Goal: Task Accomplishment & Management: Manage account settings

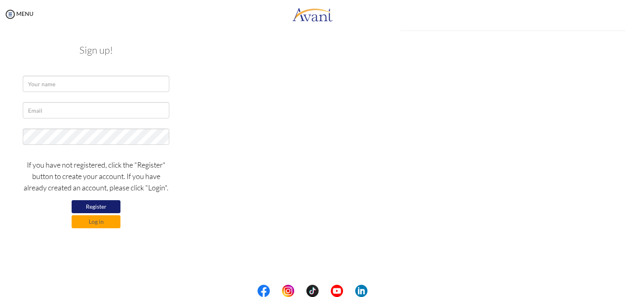
click at [288, 87] on div at bounding box center [96, 86] width 476 height 20
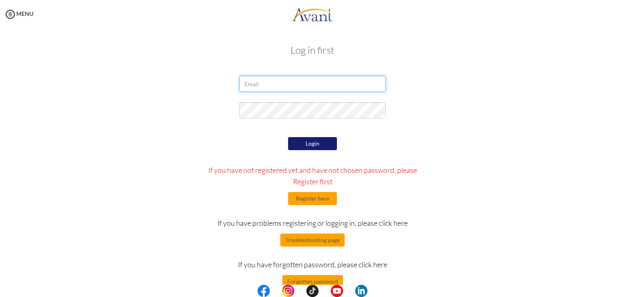
click at [275, 80] on input "email" at bounding box center [312, 84] width 146 height 16
type input "[EMAIL_ADDRESS][DOMAIN_NAME]"
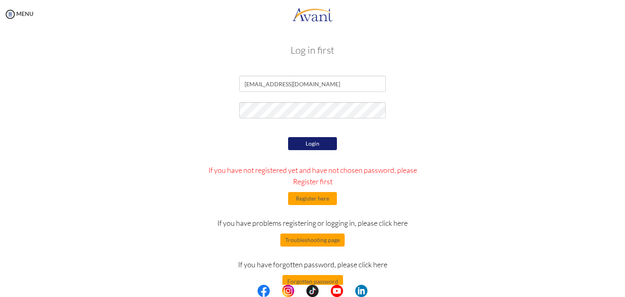
click at [296, 149] on button "Login" at bounding box center [312, 143] width 49 height 13
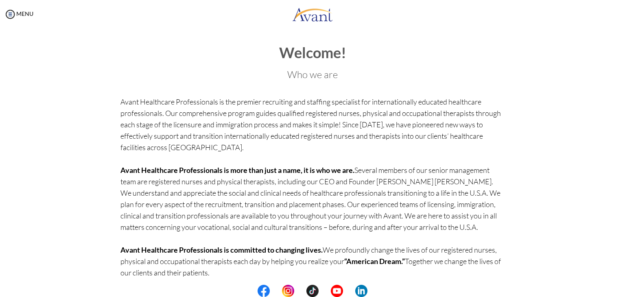
scroll to position [32, 0]
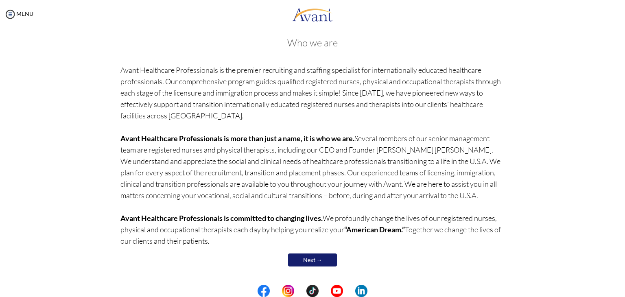
click at [321, 262] on link "Next →" at bounding box center [312, 259] width 49 height 13
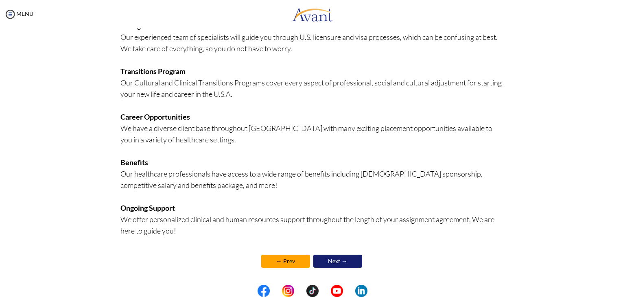
scroll to position [160, 0]
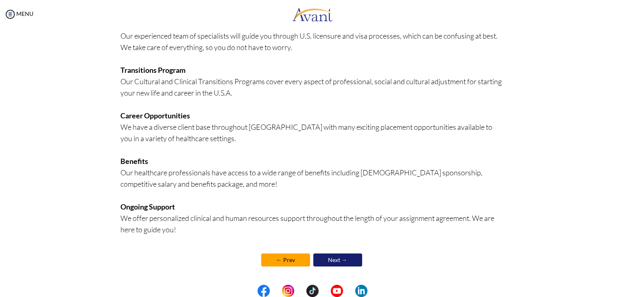
click at [334, 256] on link "Next →" at bounding box center [337, 259] width 49 height 13
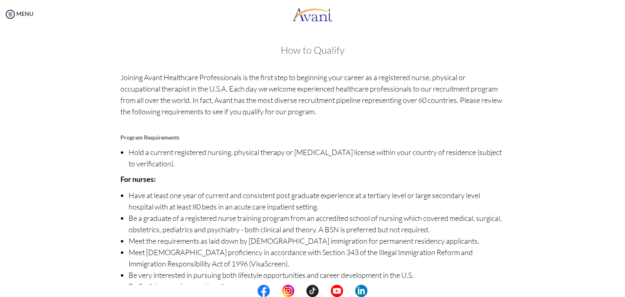
scroll to position [57, 0]
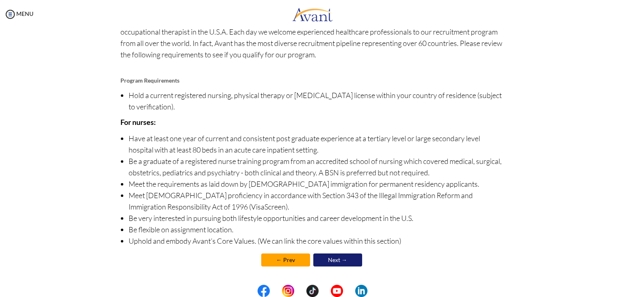
click at [338, 263] on link "Next →" at bounding box center [337, 259] width 49 height 13
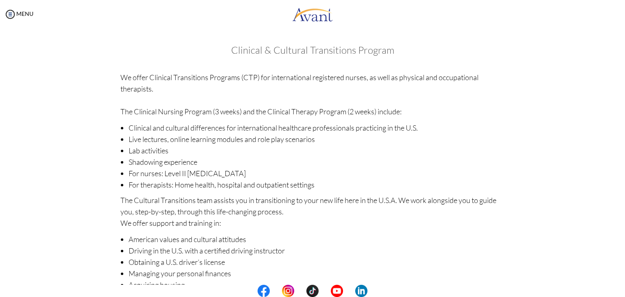
scroll to position [89, 0]
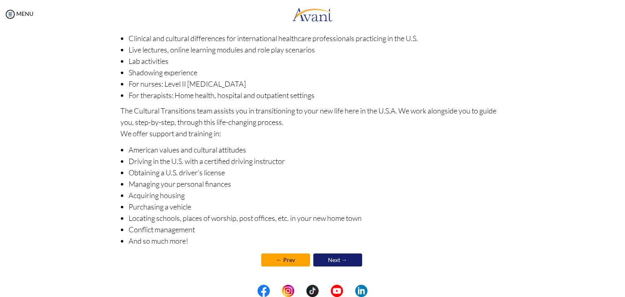
click at [328, 259] on link "Next →" at bounding box center [337, 259] width 49 height 13
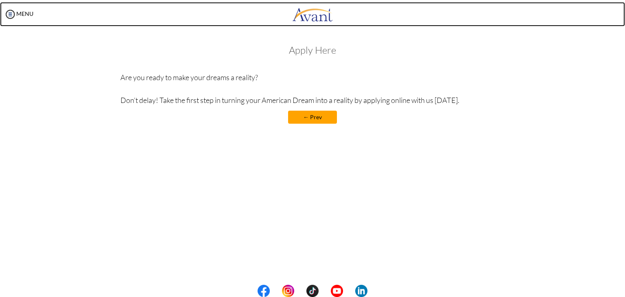
click at [321, 15] on img at bounding box center [312, 14] width 41 height 24
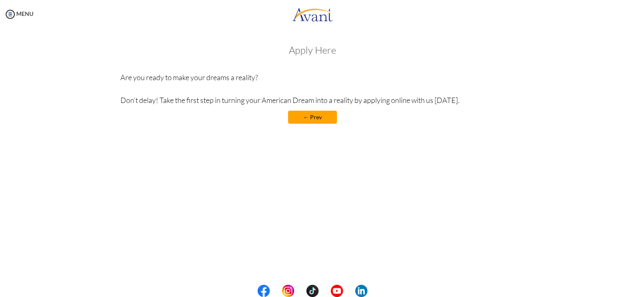
click at [309, 57] on div "Apply Here Are you ready to make your dreams a reality? Don’t delay! Take the f…" at bounding box center [312, 88] width 384 height 87
click at [309, 53] on h3 "Apply Here" at bounding box center [312, 50] width 384 height 11
click at [8, 14] on img at bounding box center [10, 14] width 12 height 12
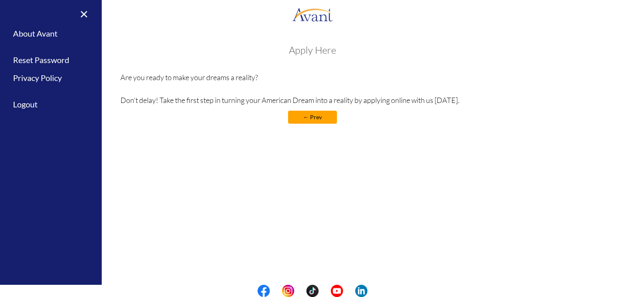
click at [155, 117] on center "← Prev" at bounding box center [312, 117] width 384 height 13
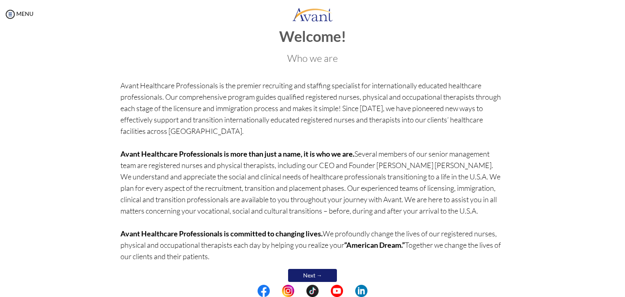
scroll to position [32, 0]
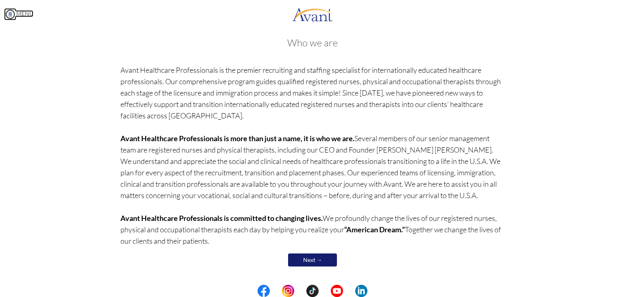
click at [12, 13] on img at bounding box center [10, 14] width 12 height 12
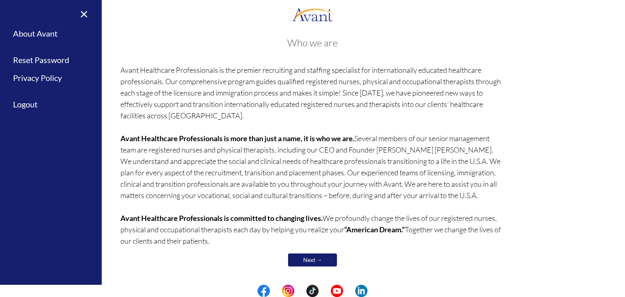
click at [360, 102] on p "Avant Healthcare Professionals is the premier recruiting and staffing specialis…" at bounding box center [312, 155] width 384 height 182
click at [85, 18] on link "×" at bounding box center [79, 13] width 25 height 27
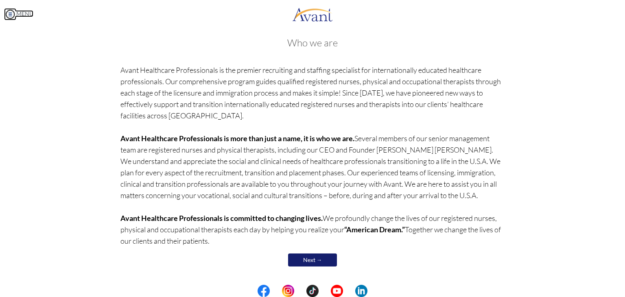
click at [8, 17] on img at bounding box center [10, 14] width 12 height 12
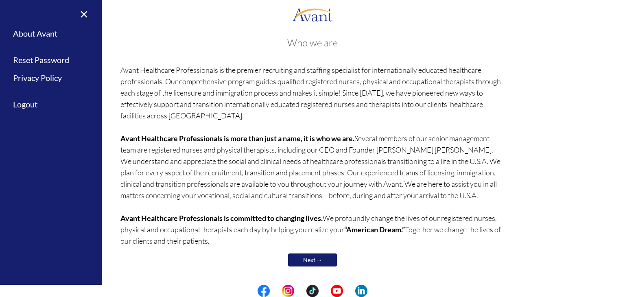
click at [275, 107] on p "Avant Healthcare Professionals is the premier recruiting and staffing specialis…" at bounding box center [312, 155] width 384 height 182
click at [84, 15] on link "×" at bounding box center [79, 13] width 25 height 27
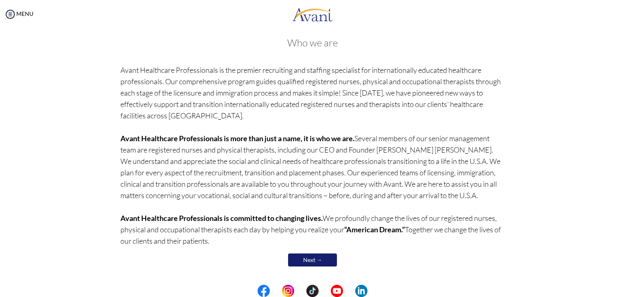
click at [312, 261] on link "Next →" at bounding box center [312, 259] width 49 height 13
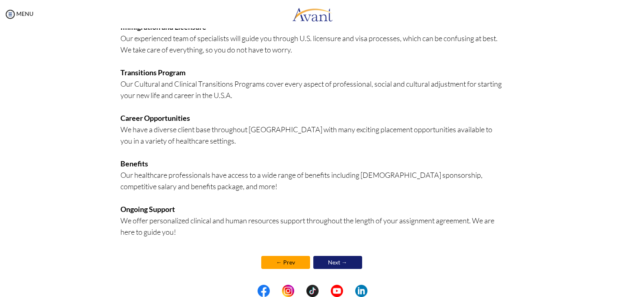
scroll to position [160, 0]
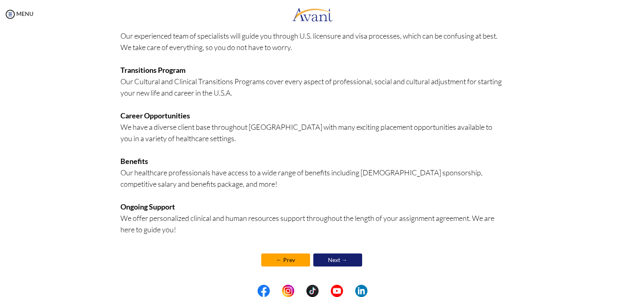
click at [335, 257] on link "Next →" at bounding box center [337, 259] width 49 height 13
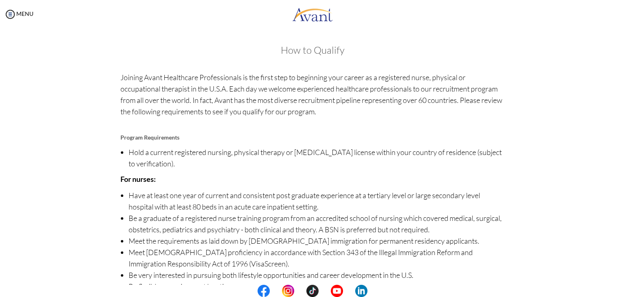
scroll to position [57, 0]
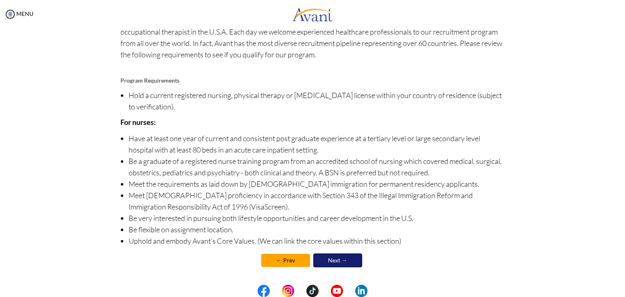
click at [334, 262] on link "Next →" at bounding box center [337, 260] width 49 height 14
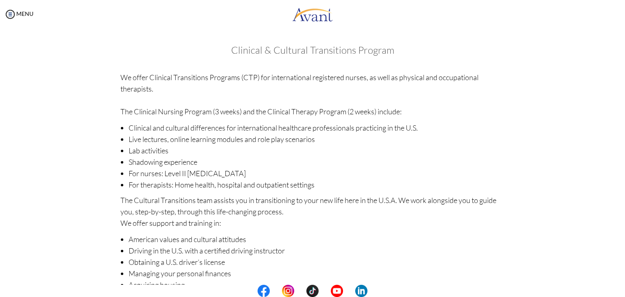
scroll to position [89, 0]
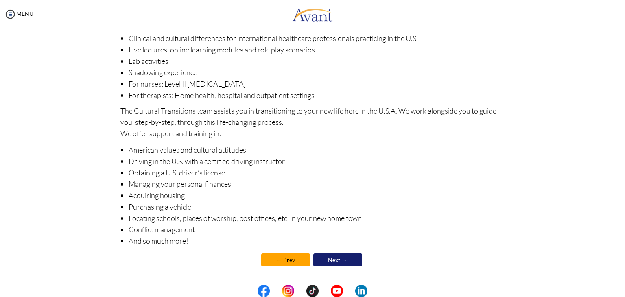
click at [336, 260] on link "Next →" at bounding box center [337, 259] width 49 height 13
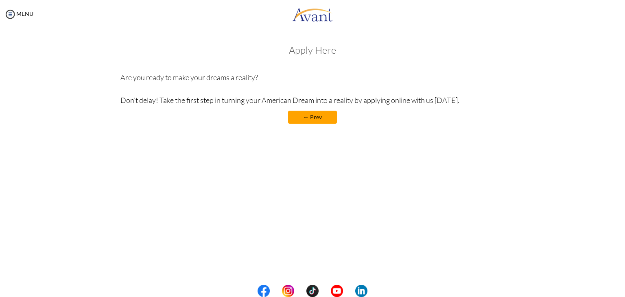
click at [316, 55] on h3 "Apply Here" at bounding box center [312, 50] width 384 height 11
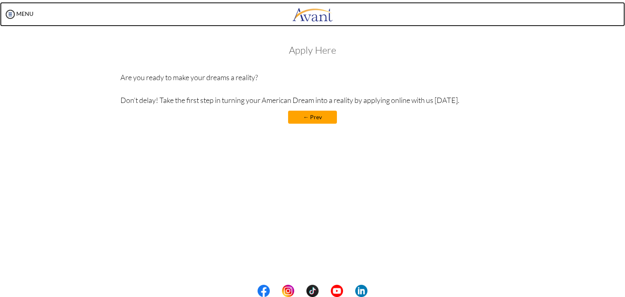
click at [321, 22] on img at bounding box center [312, 14] width 41 height 24
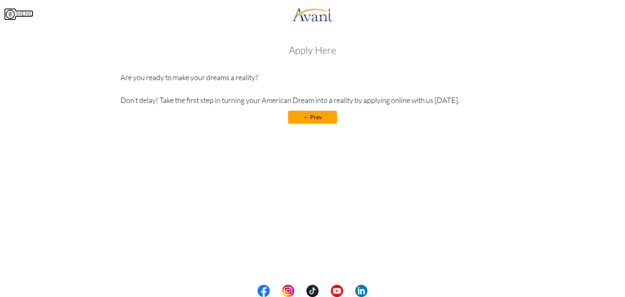
click at [11, 15] on img at bounding box center [10, 14] width 12 height 12
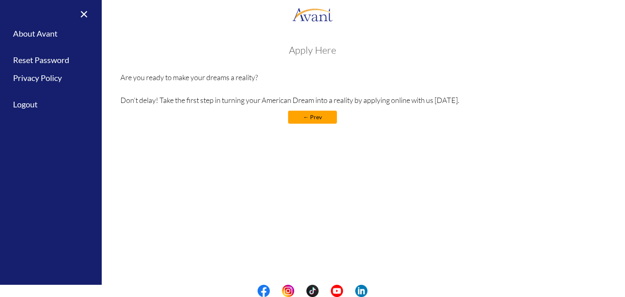
click at [27, 44] on div "× Home Avant Video Library My Process My Resources About Avant Refer a Friend R…" at bounding box center [51, 148] width 102 height 297
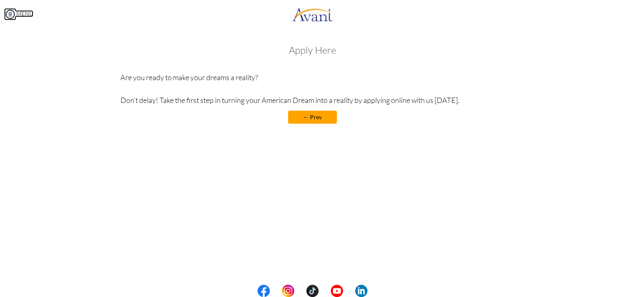
click at [10, 16] on img at bounding box center [10, 14] width 12 height 12
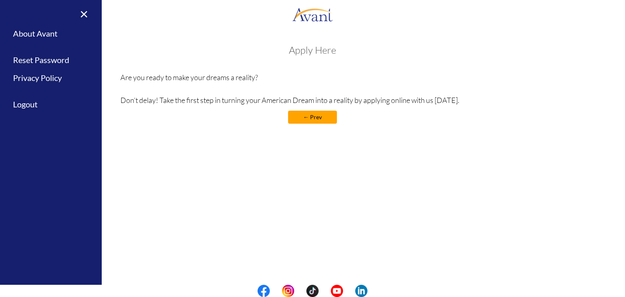
click at [30, 92] on div "× Home Avant Video Library My Process My Resources About Avant Refer a Friend R…" at bounding box center [51, 148] width 102 height 297
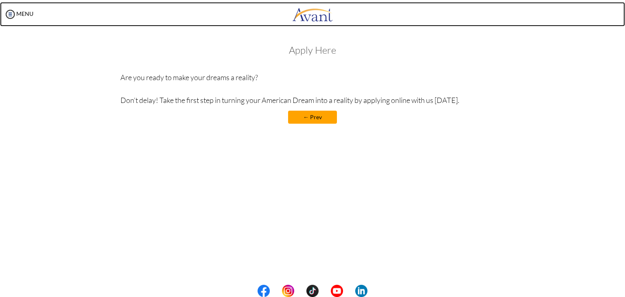
click at [309, 17] on img at bounding box center [312, 14] width 41 height 24
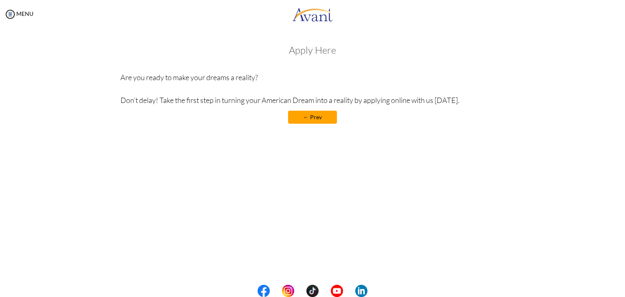
click at [319, 116] on link "← Prev" at bounding box center [312, 117] width 49 height 13
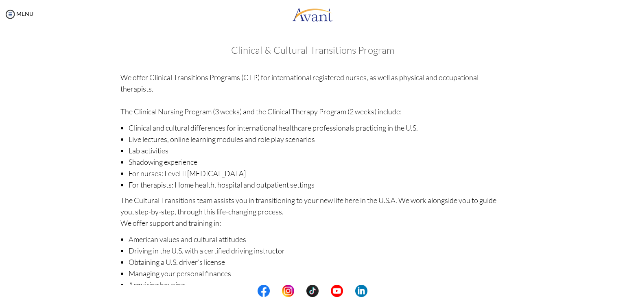
scroll to position [89, 0]
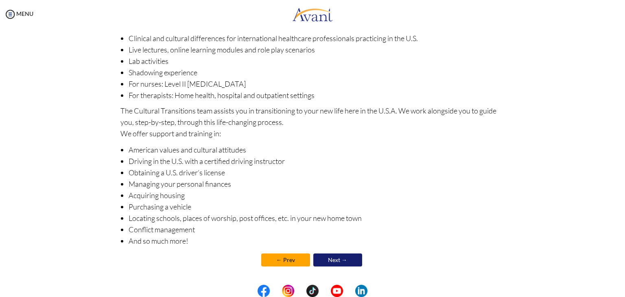
click at [293, 256] on link "← Prev" at bounding box center [285, 259] width 49 height 13
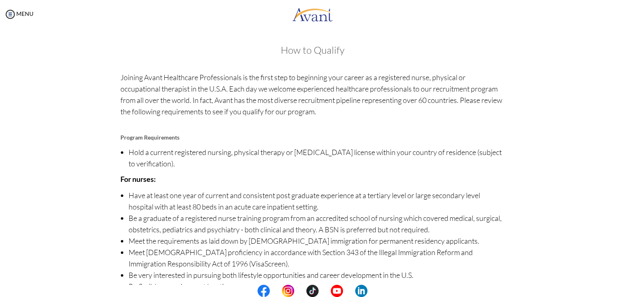
scroll to position [57, 0]
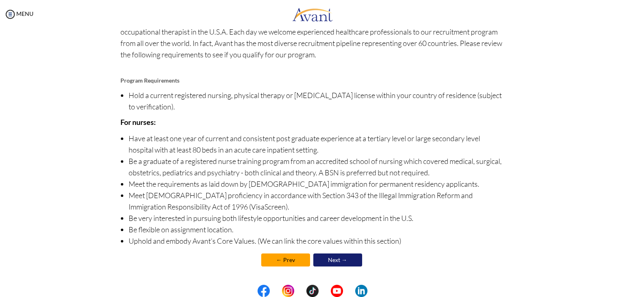
click at [283, 255] on link "← Prev" at bounding box center [285, 259] width 49 height 13
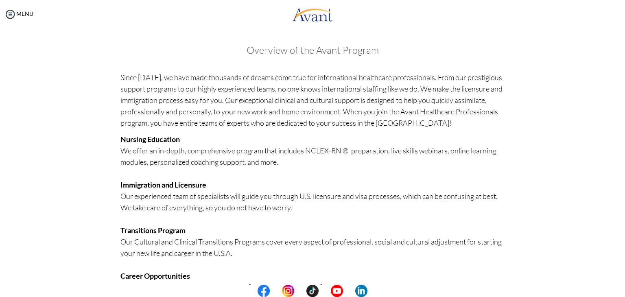
scroll to position [160, 0]
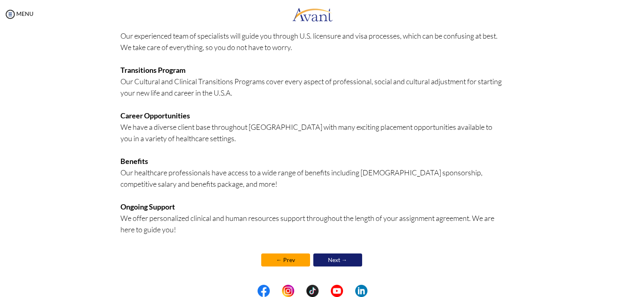
click at [282, 266] on link "← Prev" at bounding box center [285, 259] width 49 height 13
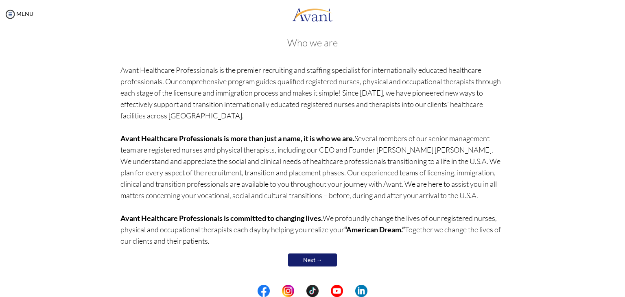
scroll to position [0, 0]
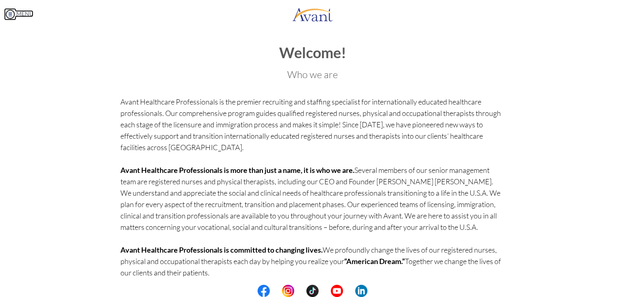
click at [11, 17] on img at bounding box center [10, 14] width 12 height 12
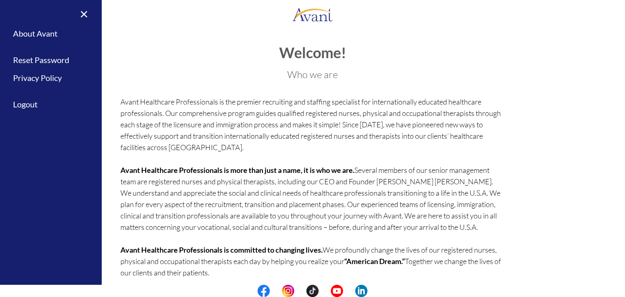
click at [28, 48] on div "× Home Avant Video Library My Process My Resources About Avant Refer a Friend R…" at bounding box center [51, 148] width 102 height 297
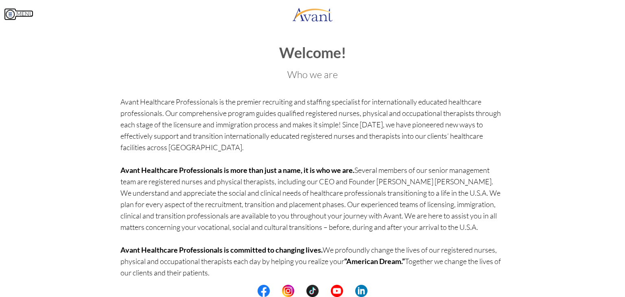
click at [13, 15] on img at bounding box center [10, 14] width 12 height 12
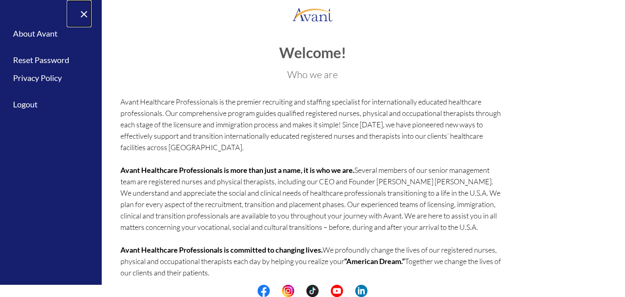
click at [86, 17] on link "×" at bounding box center [79, 13] width 25 height 27
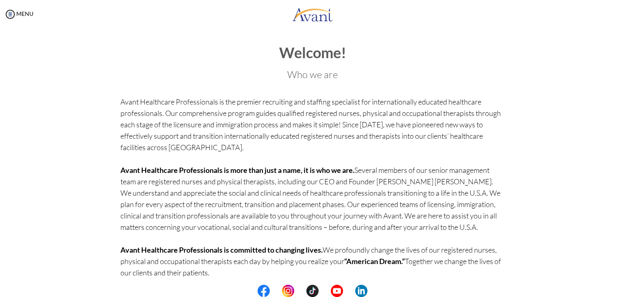
scroll to position [32, 0]
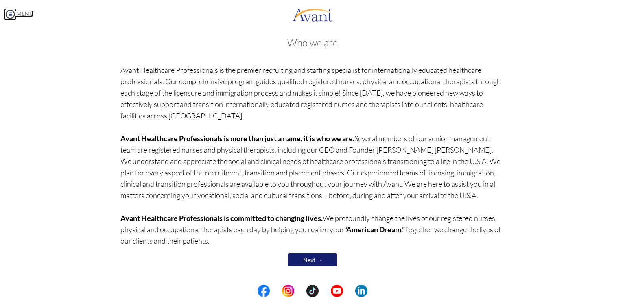
click at [23, 13] on link "MENU" at bounding box center [18, 13] width 29 height 7
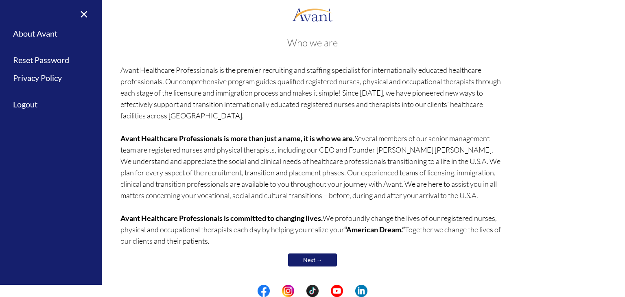
click at [303, 261] on link "Next →" at bounding box center [312, 259] width 49 height 13
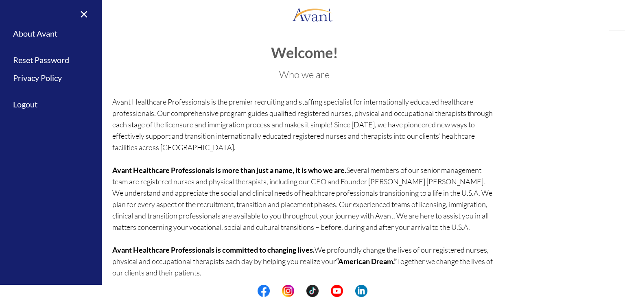
click at [303, 261] on p "Avant Healthcare Professionals is the premier recruiting and staffing specialis…" at bounding box center [304, 187] width 384 height 182
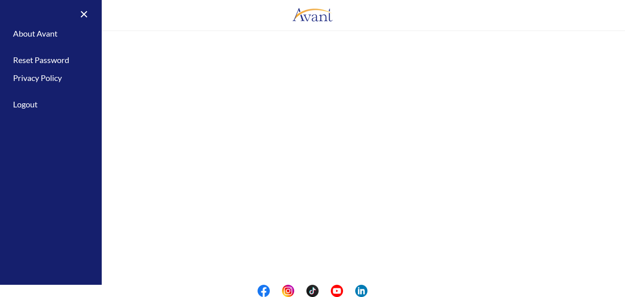
click at [303, 261] on div "My Status What is the next step? We would like you to watch the introductory vi…" at bounding box center [312, 176] width 625 height 297
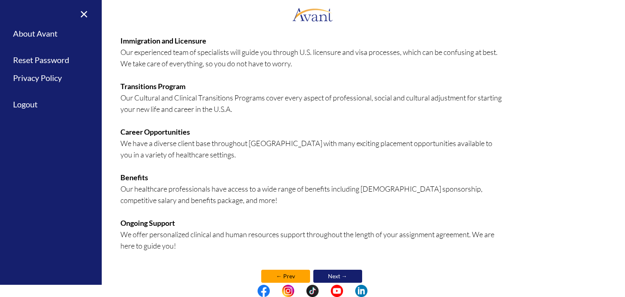
scroll to position [160, 0]
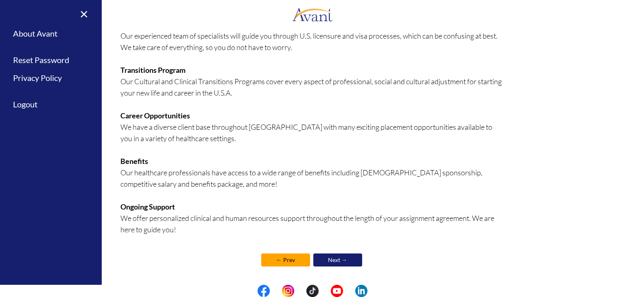
click at [330, 259] on link "Next →" at bounding box center [337, 259] width 49 height 13
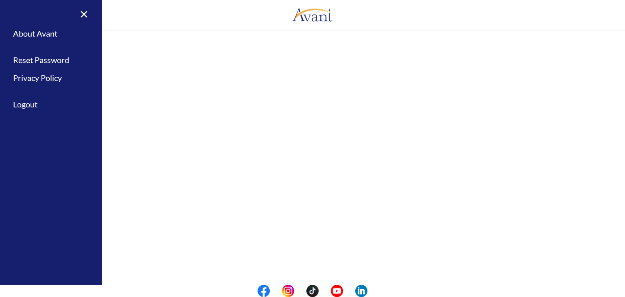
scroll to position [0, 0]
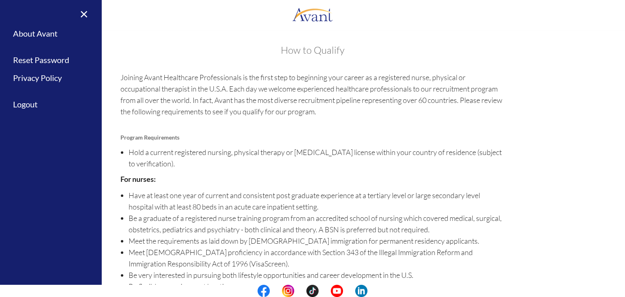
click at [330, 259] on li "Meet [DEMOGRAPHIC_DATA] proficiency in accordance with Section 343 of the Illeg…" at bounding box center [317, 257] width 376 height 23
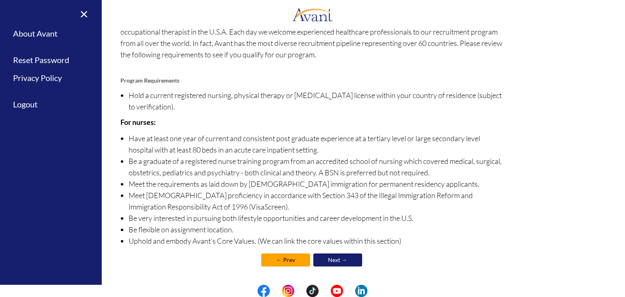
click at [353, 259] on link "Next →" at bounding box center [337, 259] width 49 height 13
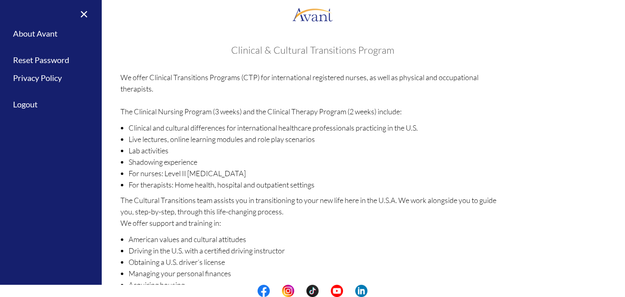
scroll to position [89, 0]
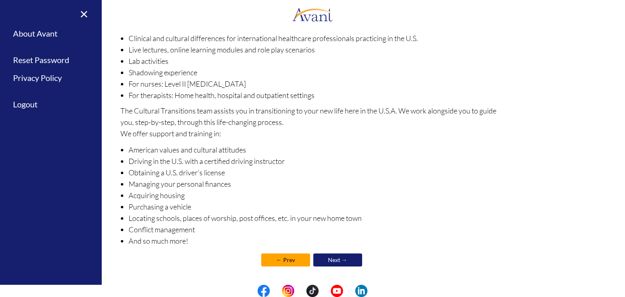
click at [334, 260] on link "Next →" at bounding box center [337, 259] width 49 height 13
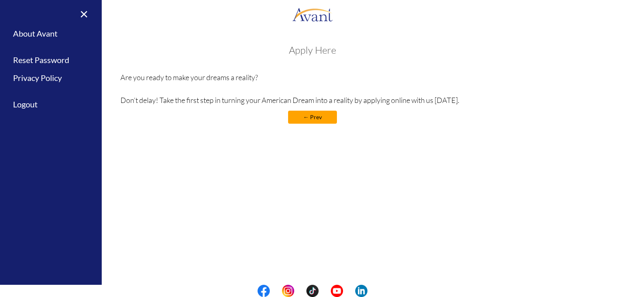
click at [334, 260] on div "My Status What is the next step? We would like you to watch the introductory vi…" at bounding box center [312, 176] width 625 height 297
click at [316, 129] on div "Apply Here Are you ready to make your dreams a reality? Don’t delay! Take the f…" at bounding box center [312, 88] width 384 height 87
click at [305, 119] on link "← Prev" at bounding box center [312, 117] width 49 height 13
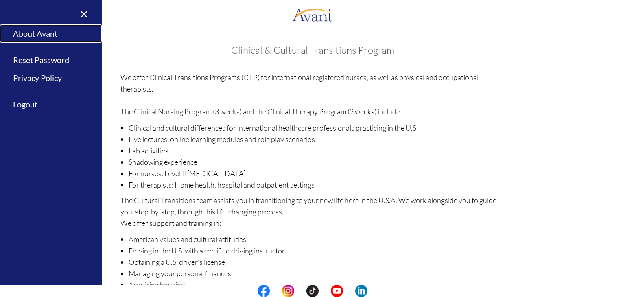
click at [39, 30] on link "About Avant" at bounding box center [51, 33] width 102 height 18
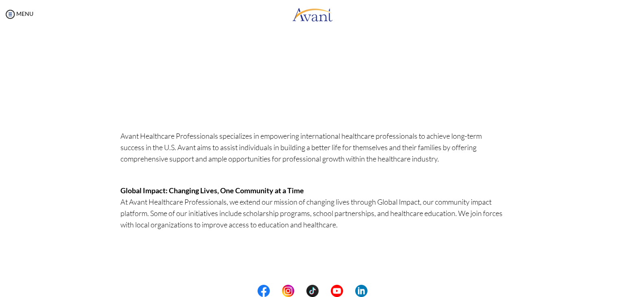
scroll to position [0, 0]
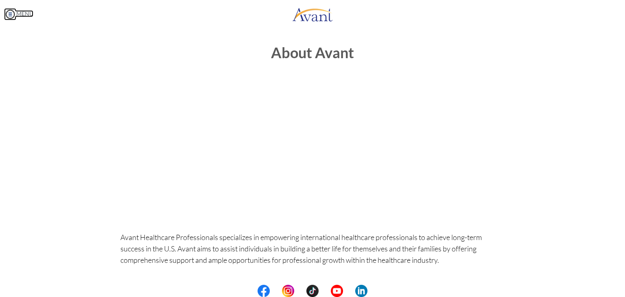
click at [28, 10] on link "MENU" at bounding box center [18, 13] width 29 height 7
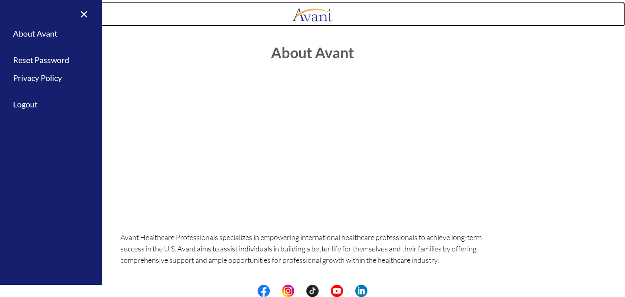
click at [303, 14] on img at bounding box center [312, 14] width 41 height 24
click at [301, 15] on img at bounding box center [312, 14] width 41 height 24
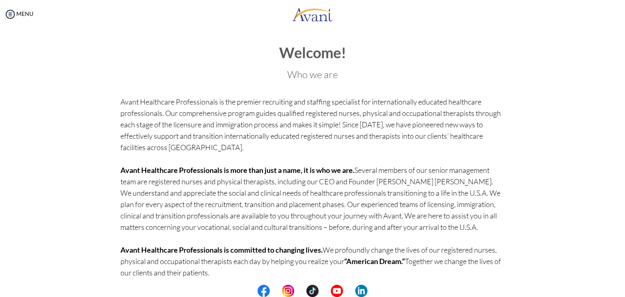
scroll to position [32, 0]
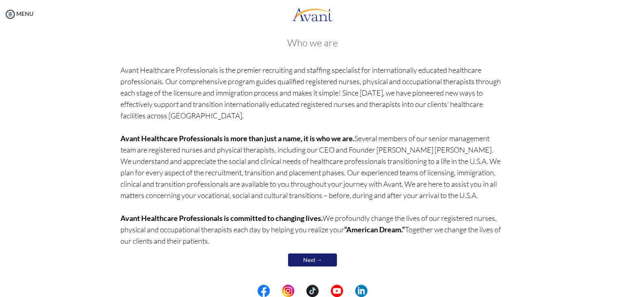
click at [315, 259] on link "Next →" at bounding box center [312, 259] width 49 height 13
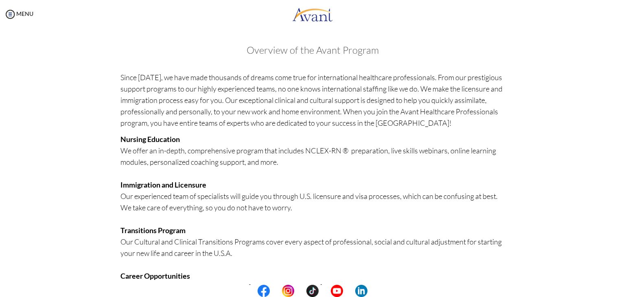
scroll to position [160, 0]
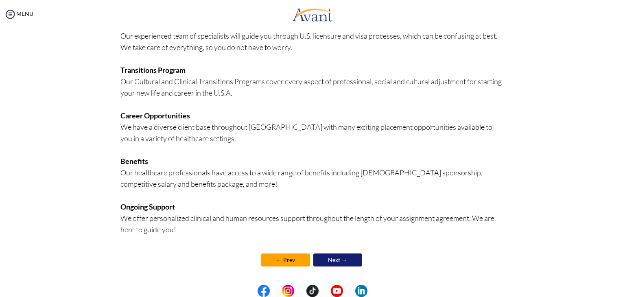
click at [340, 263] on link "Next →" at bounding box center [337, 259] width 49 height 13
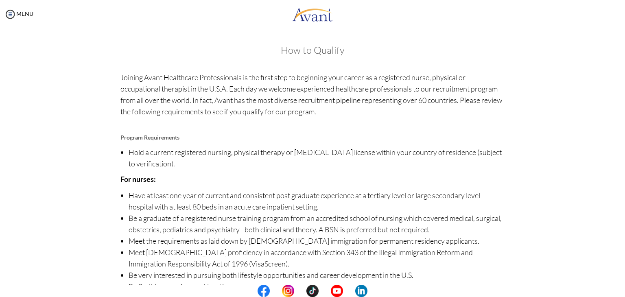
scroll to position [57, 0]
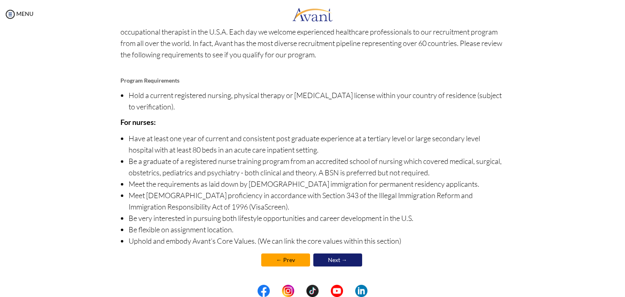
click at [344, 261] on link "Next →" at bounding box center [337, 259] width 49 height 13
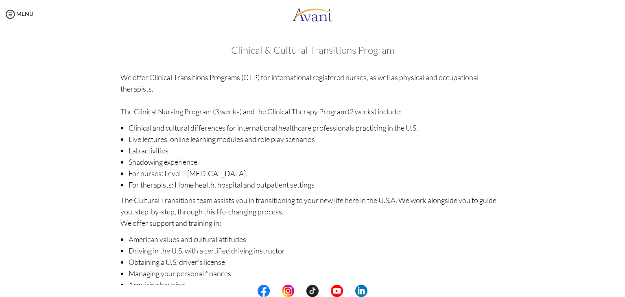
scroll to position [89, 0]
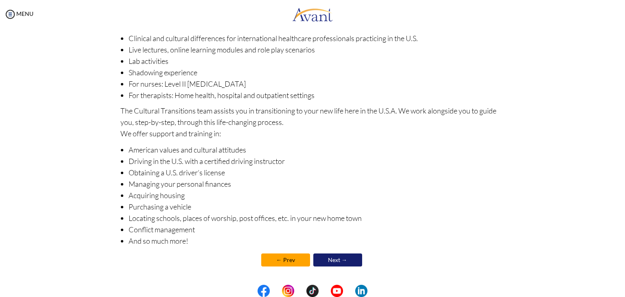
click at [341, 257] on link "Next →" at bounding box center [337, 259] width 49 height 13
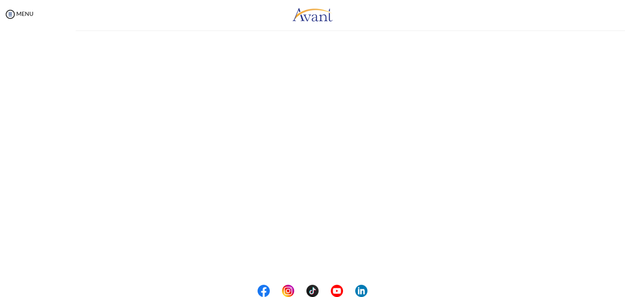
scroll to position [0, 0]
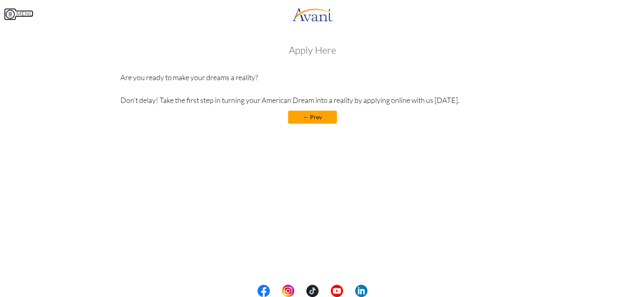
click at [9, 15] on img at bounding box center [10, 14] width 12 height 12
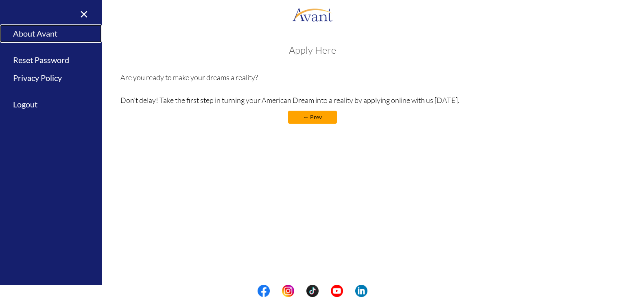
click at [33, 35] on link "About Avant" at bounding box center [51, 33] width 102 height 18
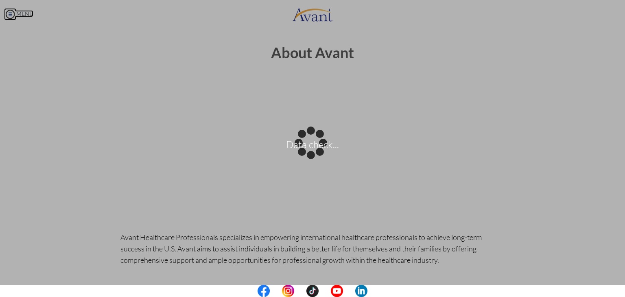
click at [10, 18] on body "Data check... Maintenance break. Please come back in 2 hours. MENU My Status Wh…" at bounding box center [312, 148] width 625 height 297
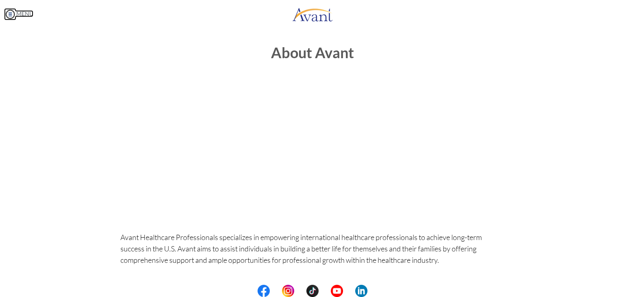
click at [6, 13] on img at bounding box center [10, 14] width 12 height 12
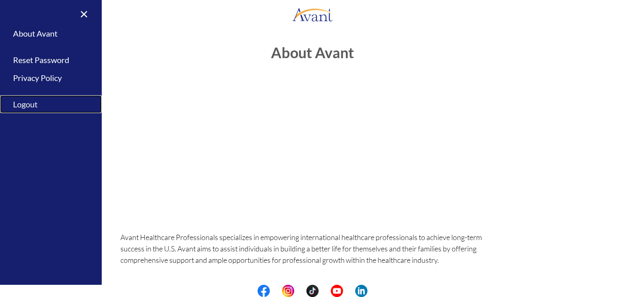
click at [26, 110] on link "Logout" at bounding box center [51, 104] width 102 height 18
